Goal: Navigation & Orientation: Understand site structure

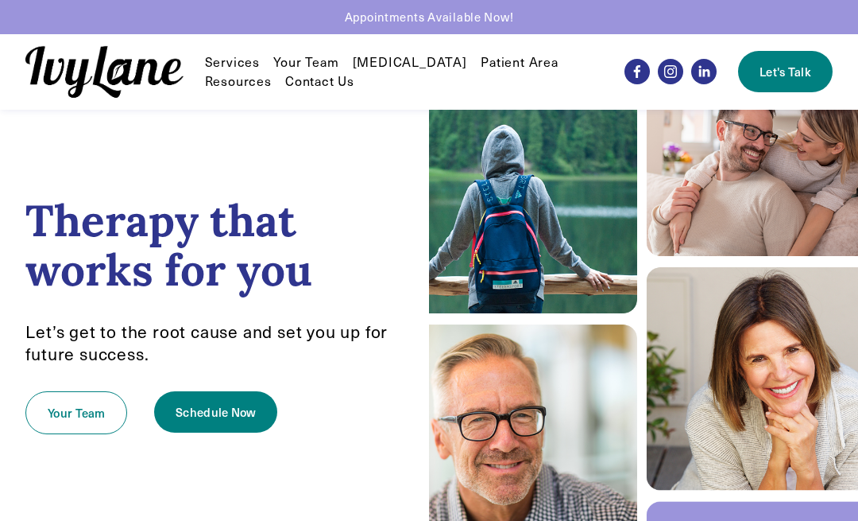
click at [598, 54] on nav "Services Individual Therapy EMDR Reunification Therapy First Responder Services…" at bounding box center [404, 71] width 399 height 38
click at [398, 64] on link "[MEDICAL_DATA]" at bounding box center [410, 61] width 114 height 19
click at [324, 81] on link "Contact Us" at bounding box center [319, 81] width 69 height 19
click at [319, 90] on link "Contact Us" at bounding box center [319, 81] width 69 height 19
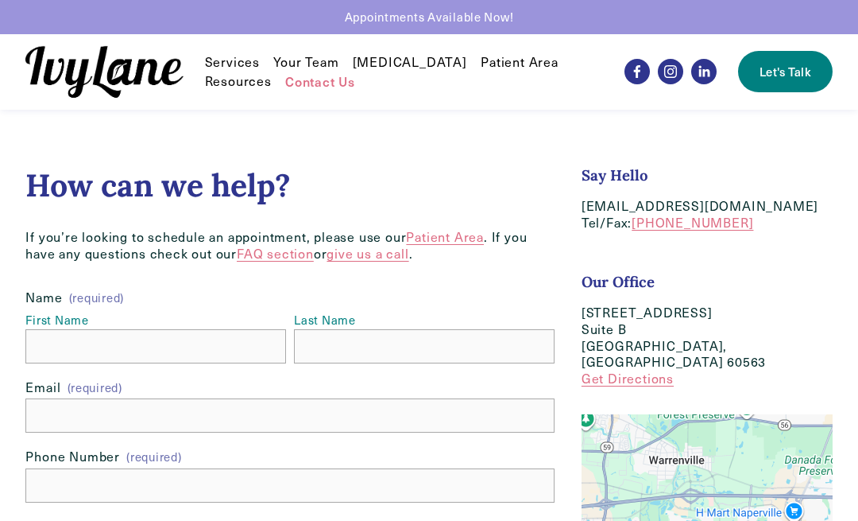
click at [0, 0] on span "FAQ" at bounding box center [0, 0] width 0 height 0
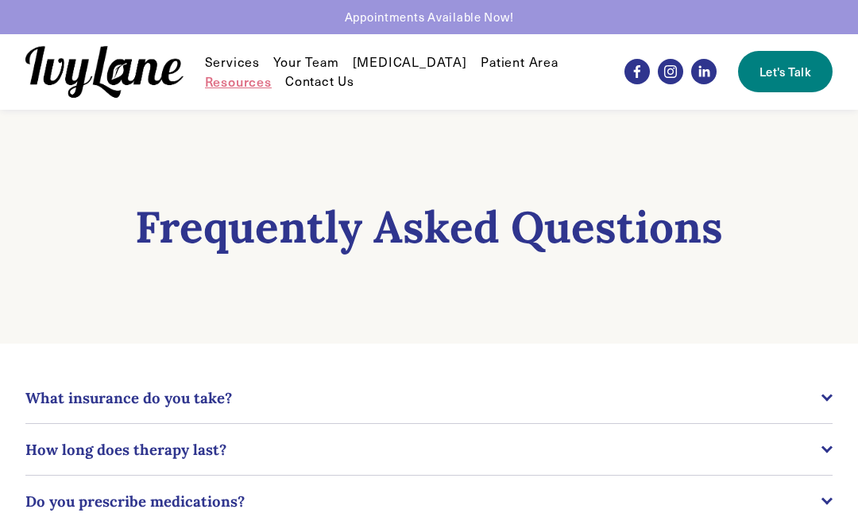
click at [306, 62] on link "Your Team" at bounding box center [305, 61] width 65 height 19
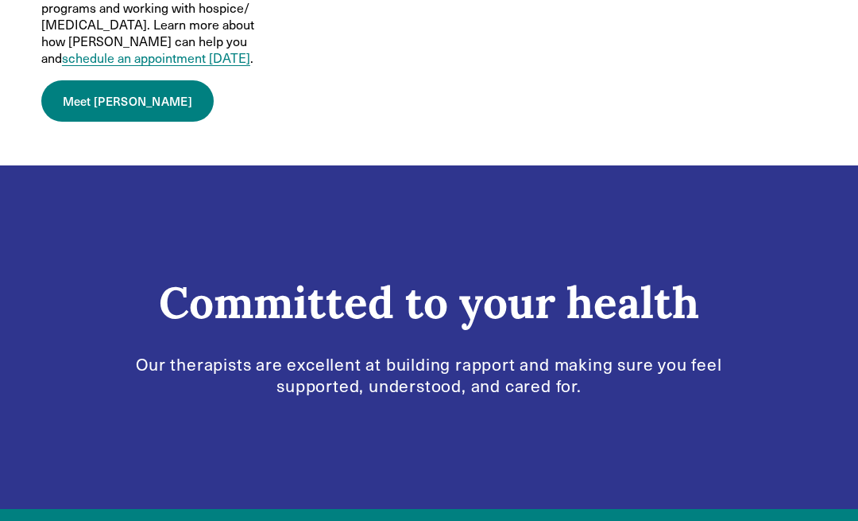
scroll to position [2340, 0]
